Goal: Task Accomplishment & Management: Manage account settings

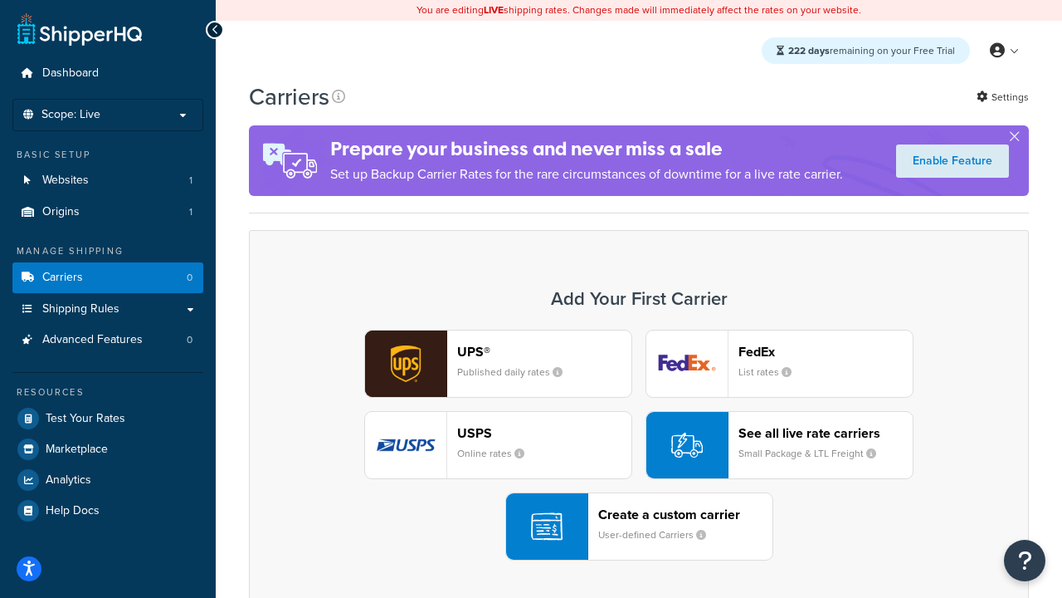
click at [639, 445] on div "UPS® Published daily rates FedEx List rates USPS Online rates See all live rate…" at bounding box center [638, 445] width 745 height 231
click at [826, 351] on header "FedEx" at bounding box center [826, 352] width 174 height 16
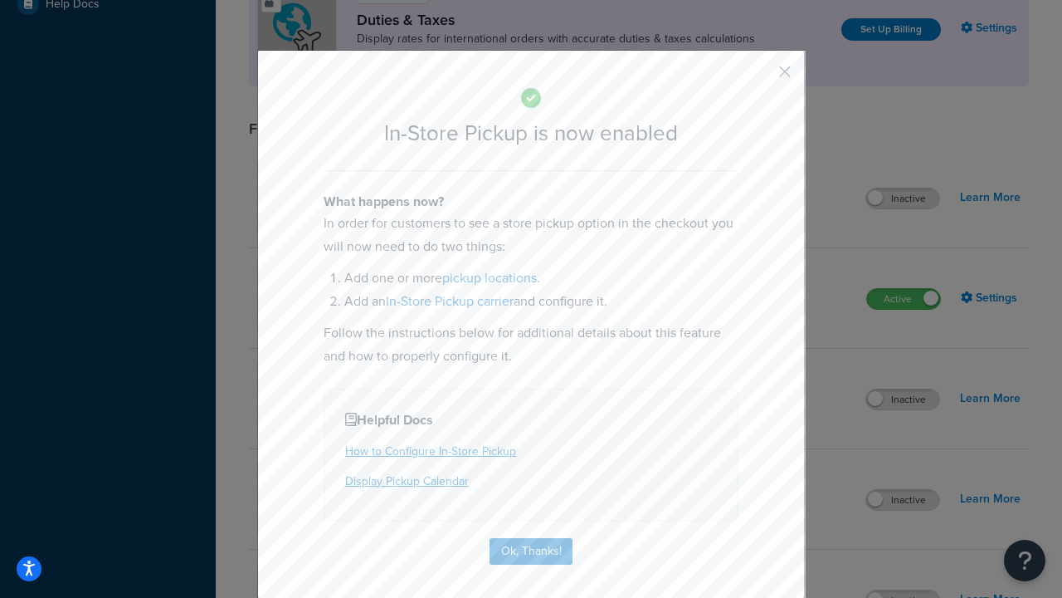
click at [760, 77] on button "button" at bounding box center [761, 78] width 4 height 4
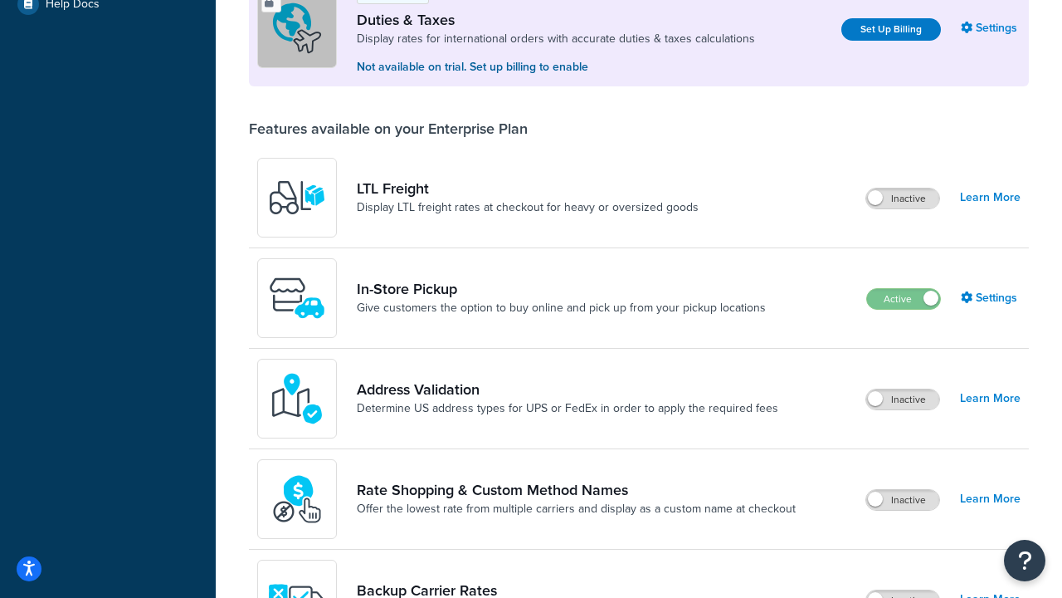
scroll to position [506, 0]
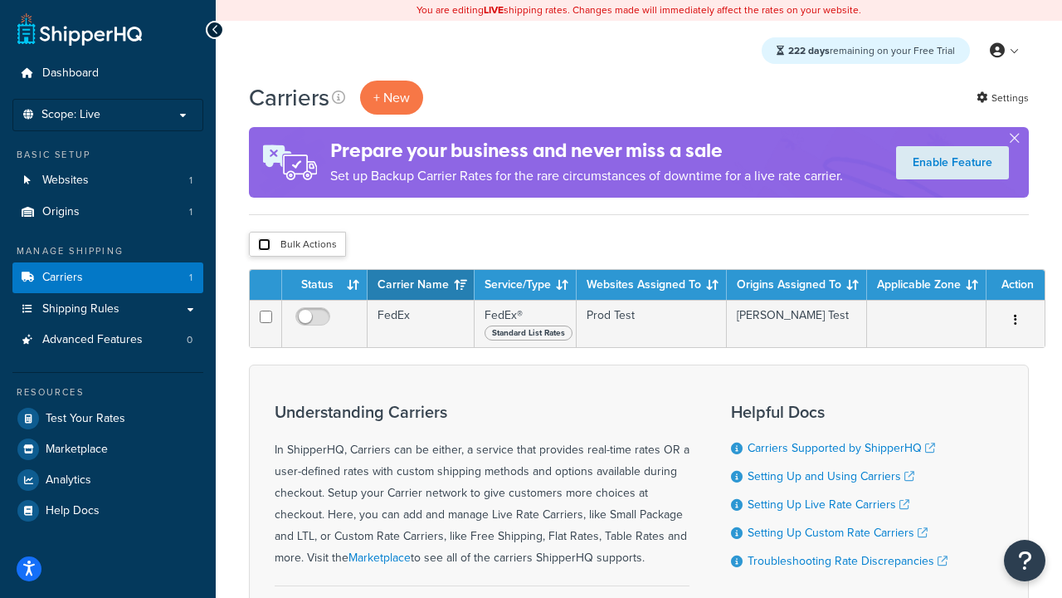
click at [264, 245] on input "checkbox" at bounding box center [264, 244] width 12 height 12
checkbox input "true"
click at [0, 0] on button "Delete" at bounding box center [0, 0] width 0 height 0
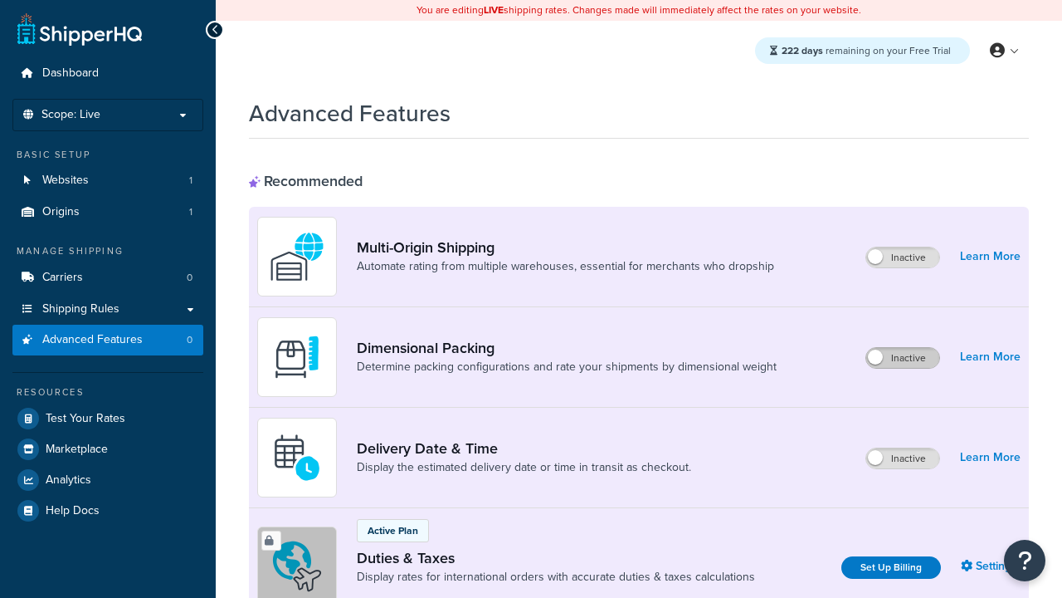
click at [903, 358] on label "Inactive" at bounding box center [903, 358] width 73 height 20
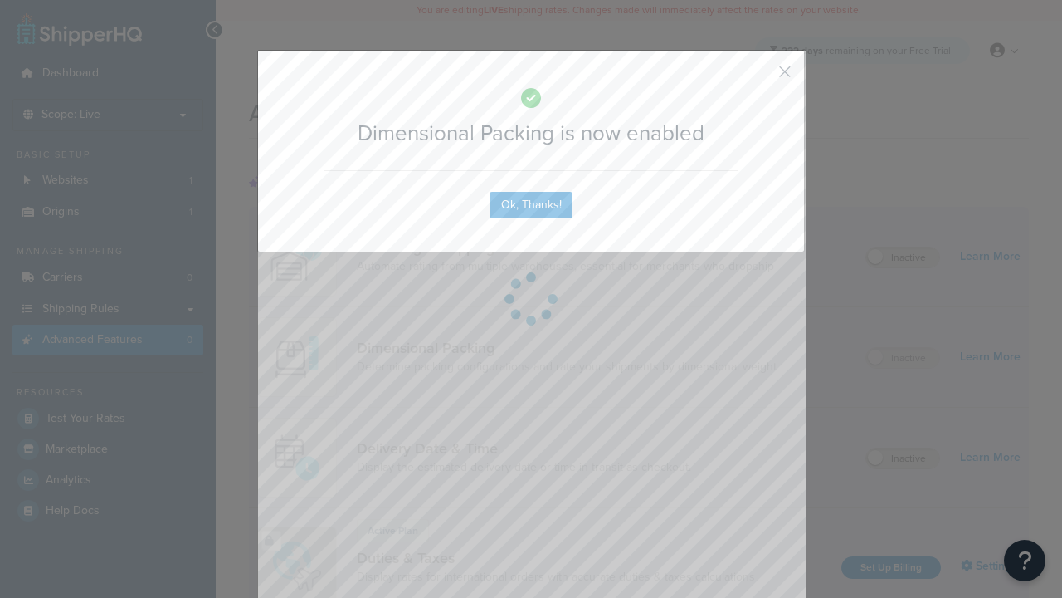
click at [760, 76] on button "button" at bounding box center [761, 78] width 4 height 4
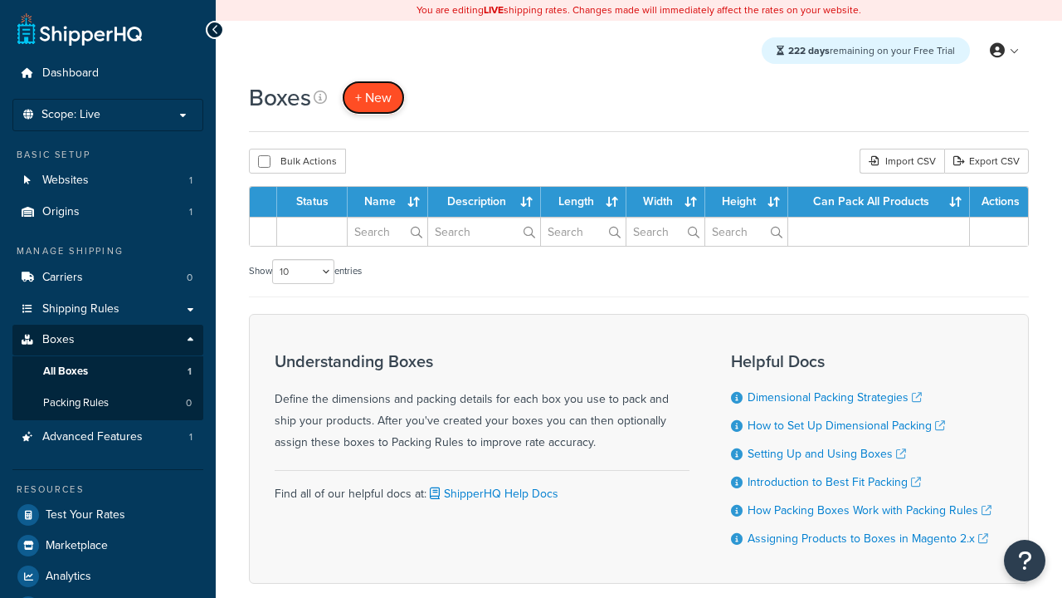
click at [374, 97] on span "+ New" at bounding box center [373, 97] width 37 height 19
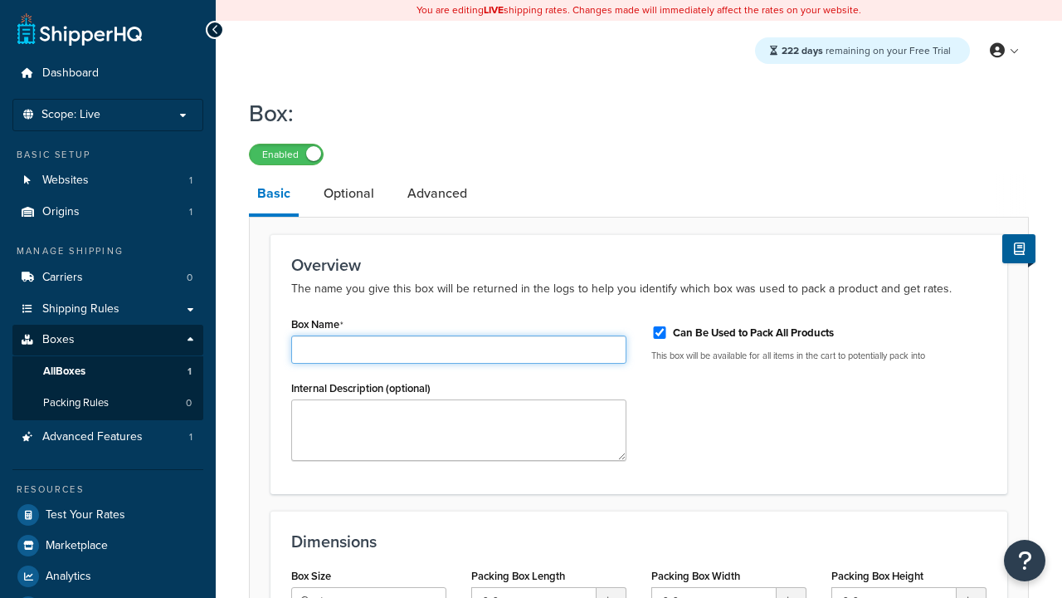
type input "Box1"
select select "usps_small"
type input "8.5"
type input "5"
type input "1.5"
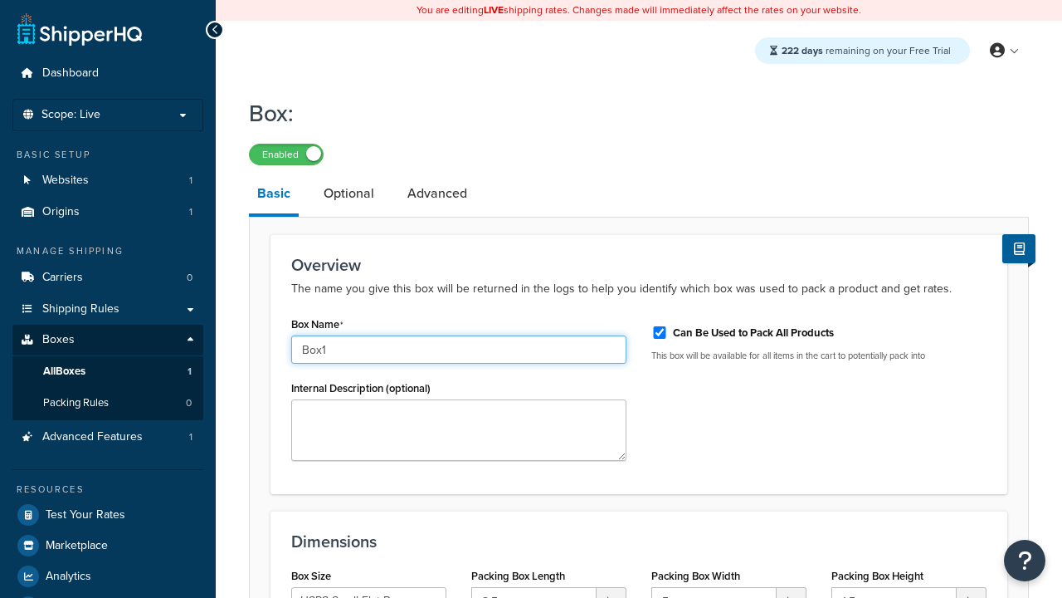
type input "Box1"
